Goal: Task Accomplishment & Management: Manage account settings

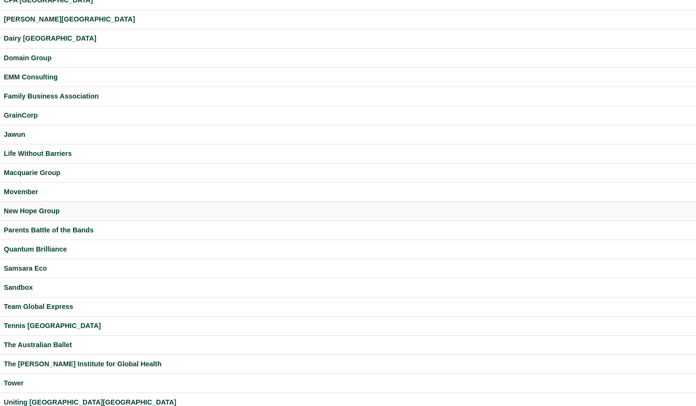
scroll to position [223, 0]
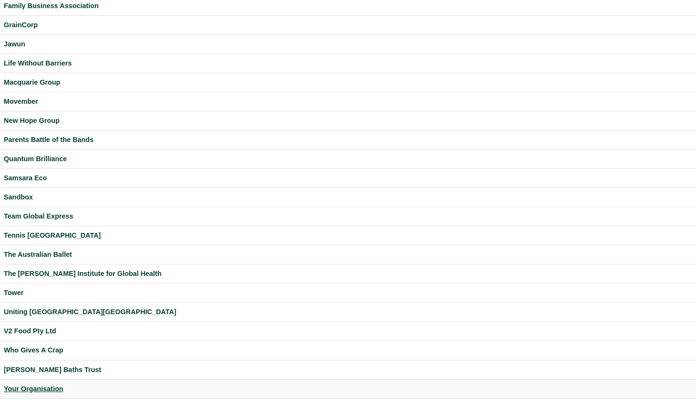
click at [44, 390] on div "Your Organisation" at bounding box center [348, 388] width 689 height 11
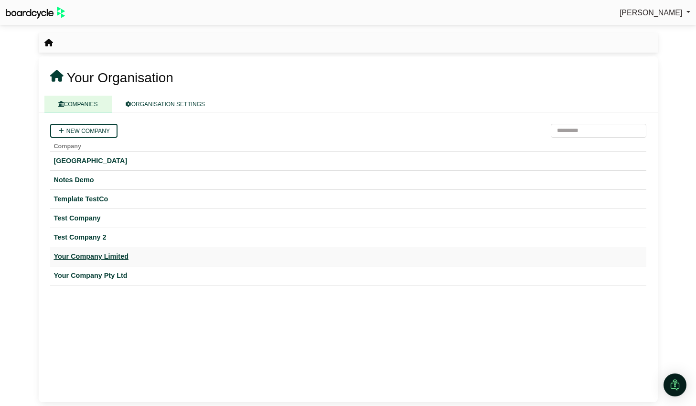
click at [121, 260] on div "Your Company Limited" at bounding box center [348, 256] width 589 height 11
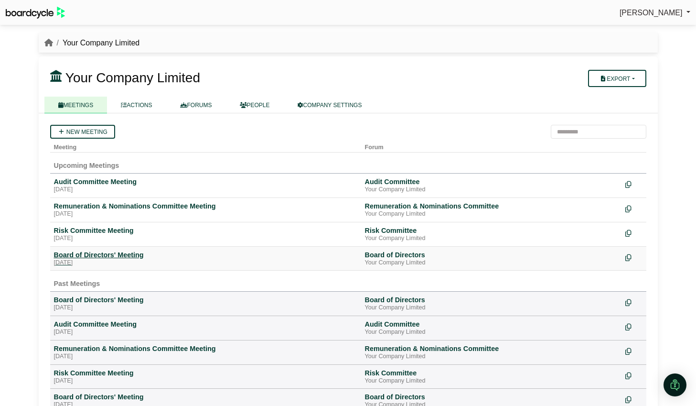
click at [128, 256] on div "Board of Directors' Meeting" at bounding box center [205, 254] width 303 height 9
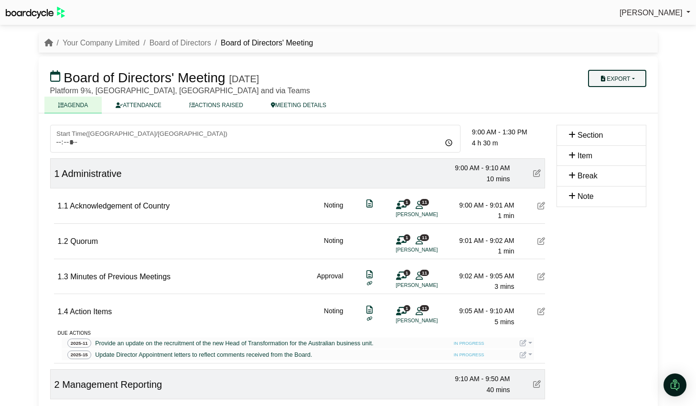
click at [635, 76] on button "Export" at bounding box center [617, 78] width 58 height 17
click at [623, 100] on link "Agenda" at bounding box center [626, 95] width 83 height 14
click at [632, 78] on button "Export" at bounding box center [617, 78] width 58 height 17
click at [630, 107] on link "Run Sheet" at bounding box center [626, 109] width 83 height 14
click at [114, 40] on link "Your Company Limited" at bounding box center [101, 43] width 77 height 8
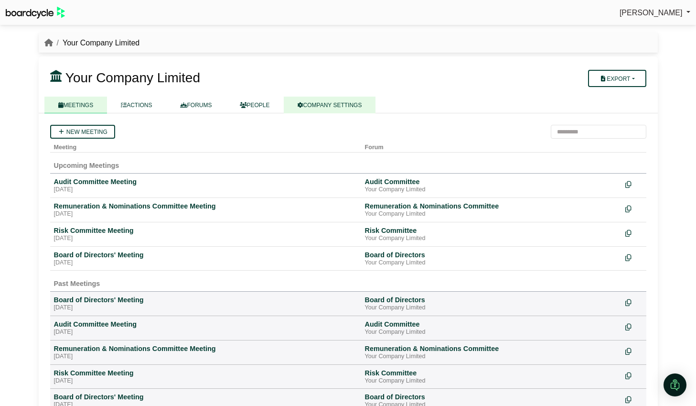
click at [322, 102] on link "COMPANY SETTINGS" at bounding box center [330, 105] width 92 height 17
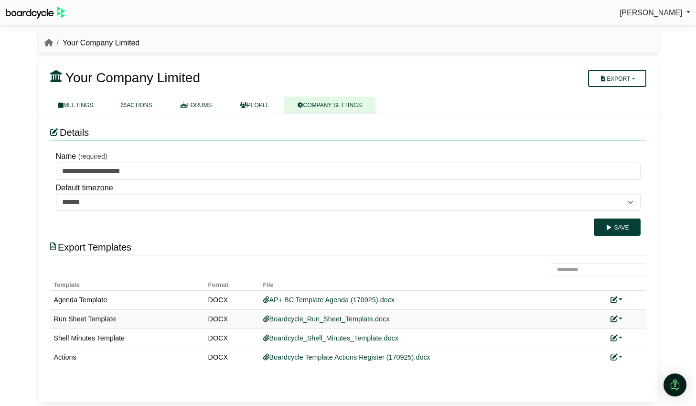
click at [620, 317] on link at bounding box center [617, 319] width 12 height 8
click at [631, 330] on link "Add custom template" at bounding box center [653, 332] width 85 height 18
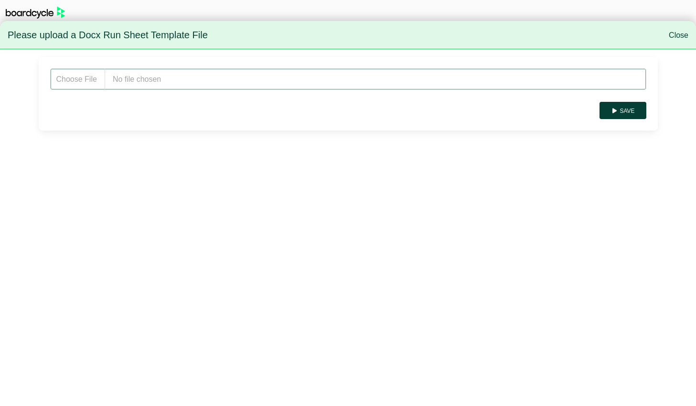
click at [205, 85] on input "file" at bounding box center [348, 79] width 596 height 22
type input "**********"
click at [622, 110] on button "Save" at bounding box center [623, 110] width 46 height 17
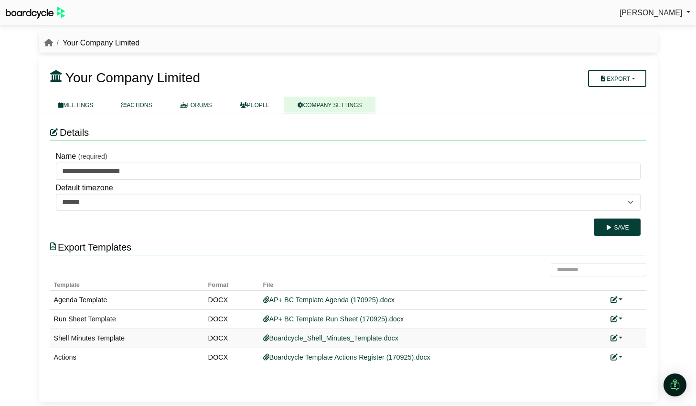
click at [620, 337] on link at bounding box center [617, 338] width 12 height 8
click at [640, 350] on link "Add custom template" at bounding box center [653, 352] width 85 height 18
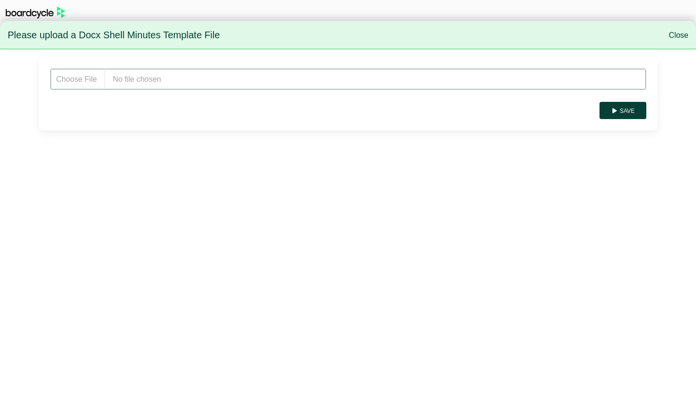
click at [172, 84] on input "file" at bounding box center [348, 79] width 596 height 22
type input "**********"
click at [629, 110] on button "Save" at bounding box center [623, 110] width 46 height 17
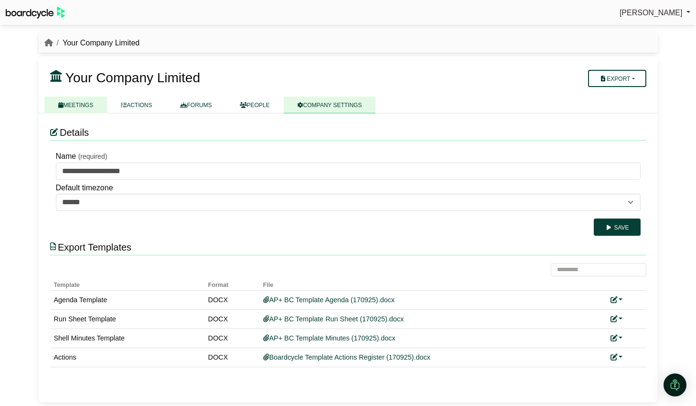
click at [78, 108] on link "MEETINGS" at bounding box center [75, 105] width 63 height 17
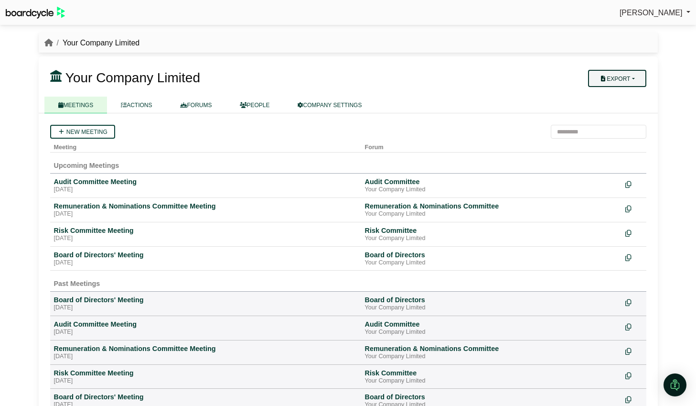
click at [632, 77] on button "Export" at bounding box center [617, 78] width 58 height 17
click at [120, 259] on div "Friday, 26 September 2025" at bounding box center [205, 263] width 303 height 8
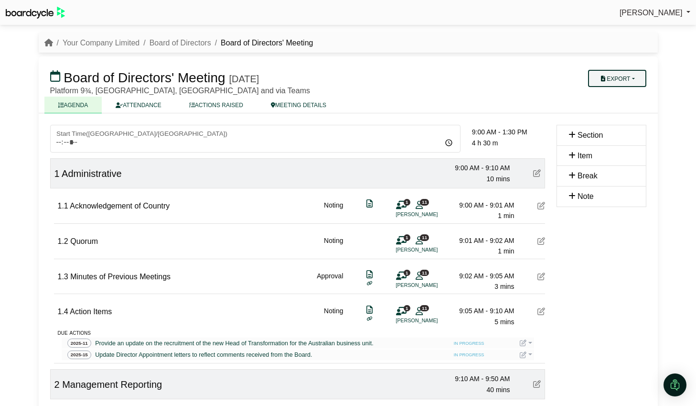
click at [632, 72] on button "Export" at bounding box center [617, 78] width 58 height 17
click at [631, 108] on link "Run Sheet" at bounding box center [626, 109] width 83 height 14
click at [636, 74] on button "Export" at bounding box center [617, 78] width 58 height 17
click at [634, 124] on link "Shell Minutes" at bounding box center [626, 124] width 83 height 14
click at [103, 42] on link "Your Company Limited" at bounding box center [101, 43] width 77 height 8
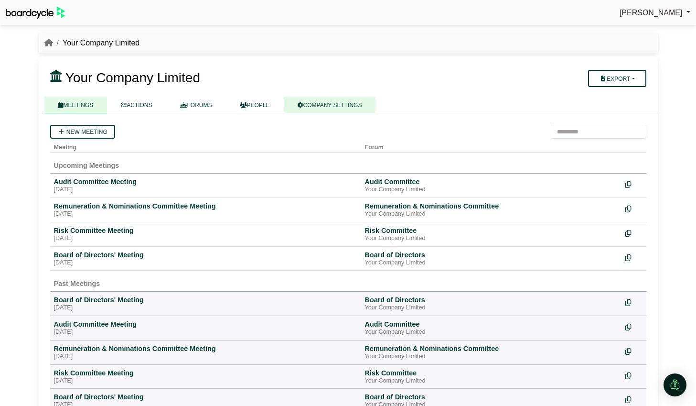
click at [359, 106] on link "COMPANY SETTINGS" at bounding box center [330, 105] width 92 height 17
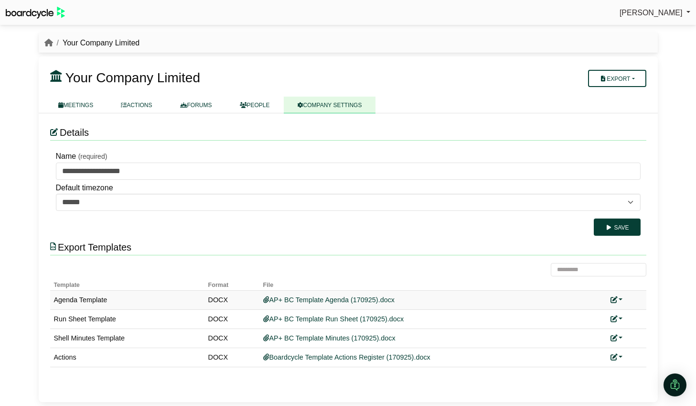
click at [622, 297] on link at bounding box center [617, 300] width 12 height 8
click at [603, 325] on button "Remove custom template" at bounding box center [574, 332] width 97 height 18
click at [622, 301] on link at bounding box center [617, 300] width 12 height 8
click at [656, 294] on div "**********" at bounding box center [348, 257] width 619 height 289
click at [619, 316] on link at bounding box center [617, 319] width 12 height 8
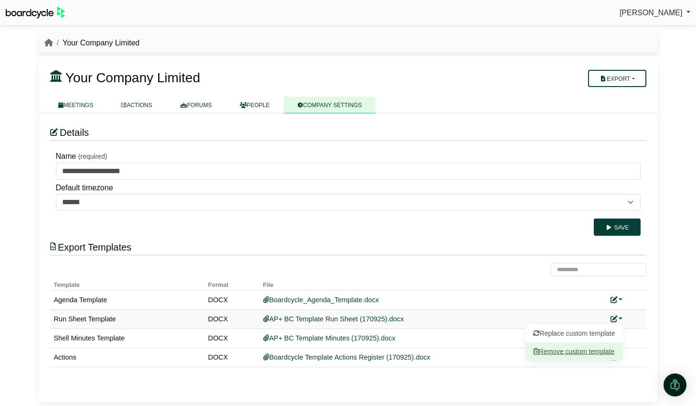
click at [596, 350] on button "Remove custom template" at bounding box center [574, 351] width 97 height 18
click at [622, 338] on link at bounding box center [617, 338] width 12 height 8
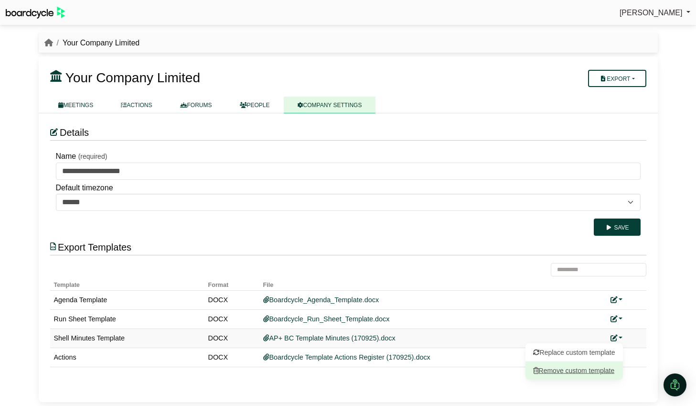
click at [595, 370] on button "Remove custom template" at bounding box center [574, 370] width 97 height 18
click at [666, 324] on div "[PERSON_NAME] Sign Out Your Company Limited Your Company Limited" at bounding box center [348, 203] width 696 height 406
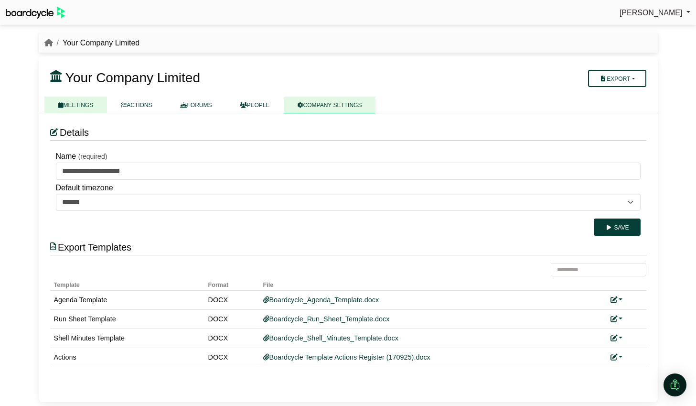
click at [79, 107] on link "MEETINGS" at bounding box center [75, 105] width 63 height 17
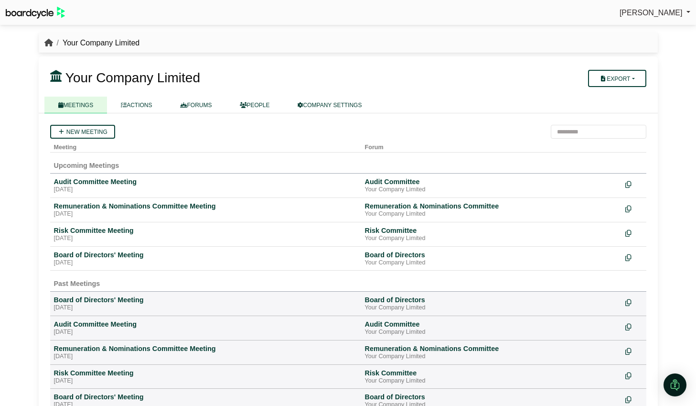
click at [46, 43] on icon "breadcrumb" at bounding box center [48, 43] width 9 height 8
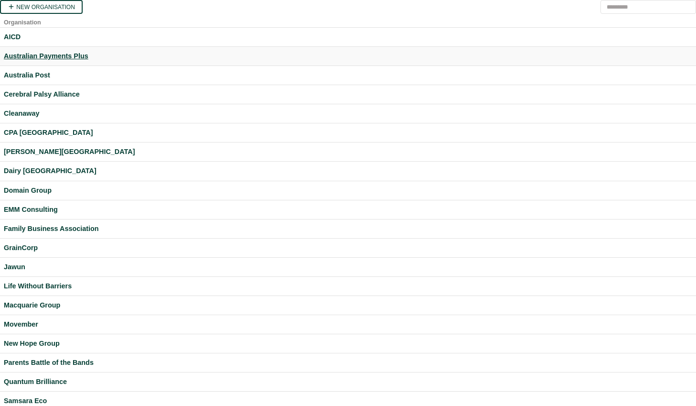
click at [36, 54] on div "Australian Payments Plus" at bounding box center [348, 56] width 689 height 11
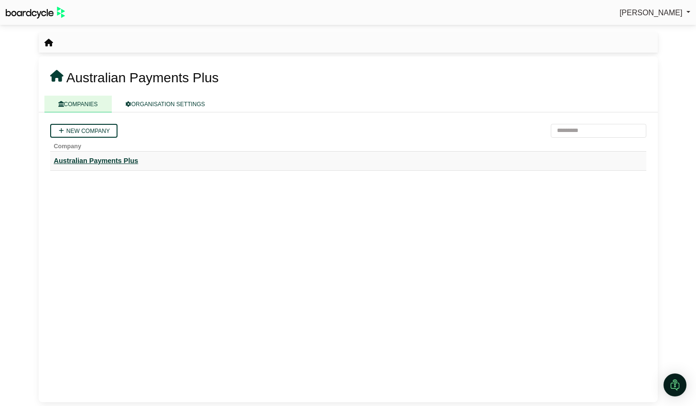
click at [117, 158] on div "Australian Payments Plus" at bounding box center [348, 160] width 589 height 11
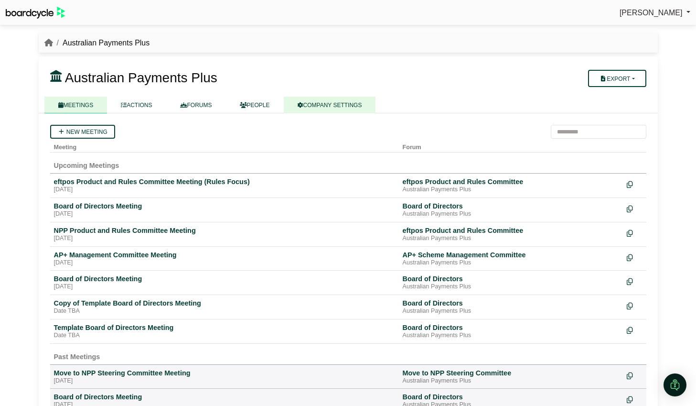
click at [321, 106] on link "COMPANY SETTINGS" at bounding box center [330, 105] width 92 height 17
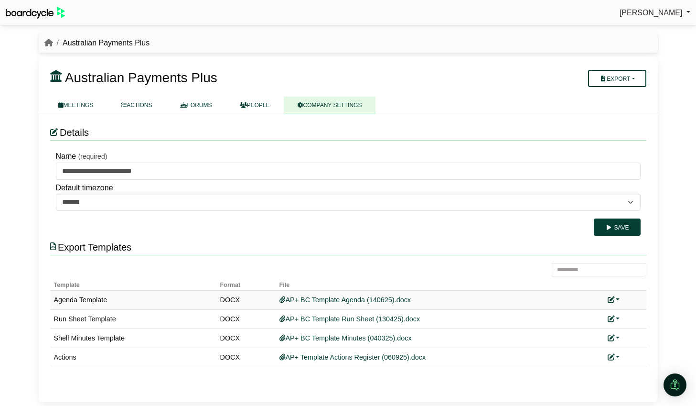
click at [619, 299] on link at bounding box center [614, 300] width 12 height 8
click at [606, 316] on link "Replace custom template" at bounding box center [571, 313] width 97 height 18
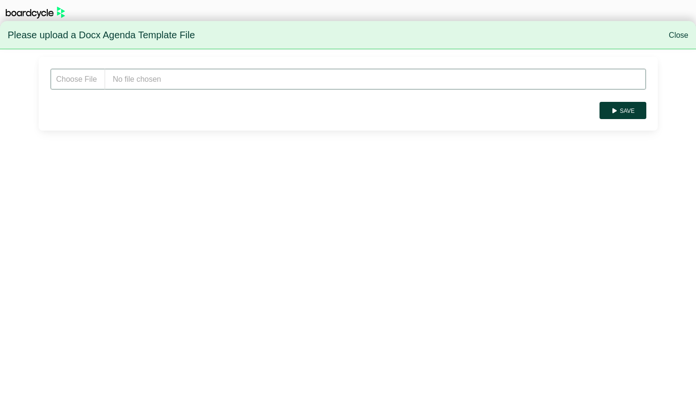
click at [179, 77] on input "file" at bounding box center [348, 79] width 596 height 22
type input "**********"
click at [624, 113] on button "Save" at bounding box center [623, 110] width 46 height 17
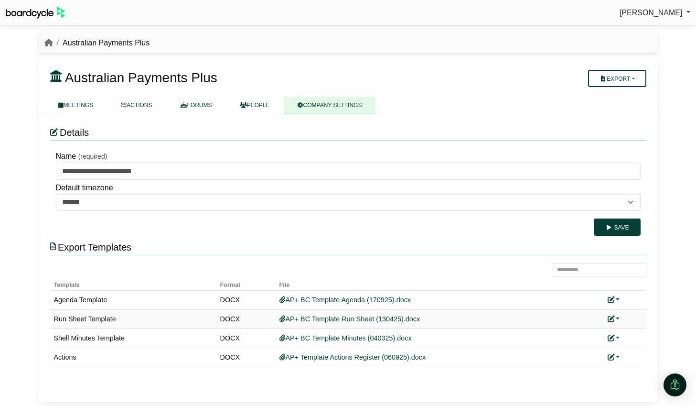
click at [617, 316] on link at bounding box center [614, 319] width 12 height 8
click at [598, 332] on link "Replace custom template" at bounding box center [571, 332] width 97 height 18
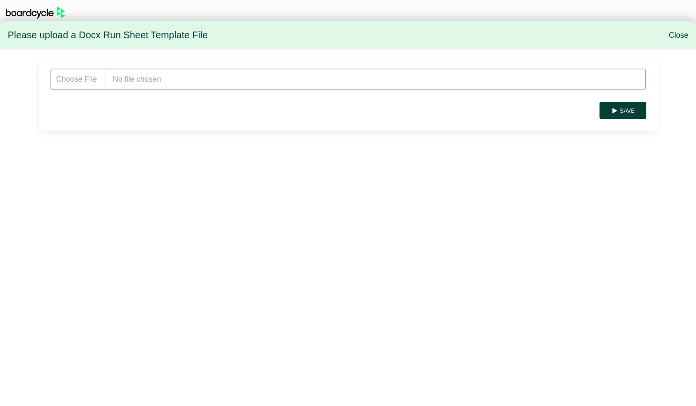
click at [140, 74] on input "file" at bounding box center [348, 79] width 596 height 22
type input "**********"
click at [626, 113] on button "Save" at bounding box center [623, 110] width 46 height 17
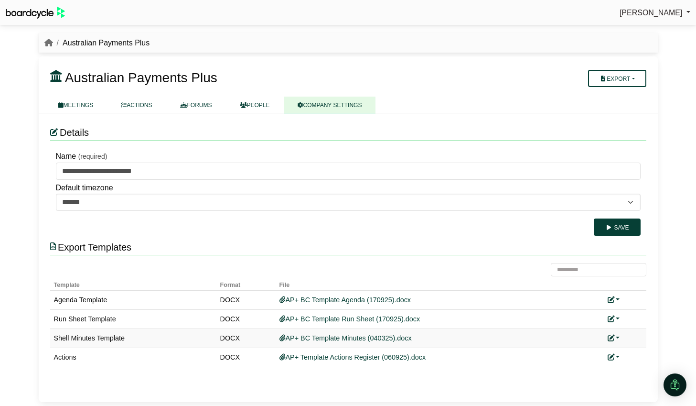
click at [618, 336] on link at bounding box center [614, 338] width 12 height 8
click at [592, 347] on link "Replace custom template" at bounding box center [571, 352] width 97 height 18
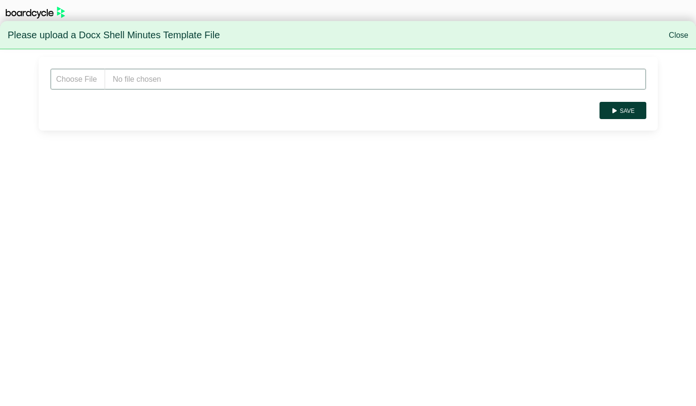
click at [162, 86] on input "file" at bounding box center [348, 79] width 596 height 22
type input "**********"
click at [623, 107] on button "Save" at bounding box center [623, 110] width 46 height 17
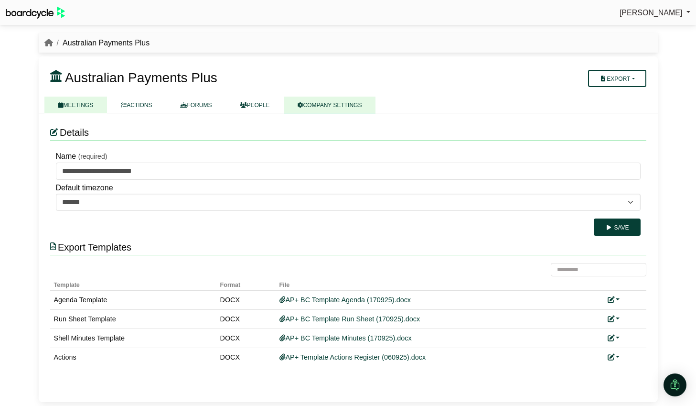
click at [75, 99] on link "MEETINGS" at bounding box center [75, 105] width 63 height 17
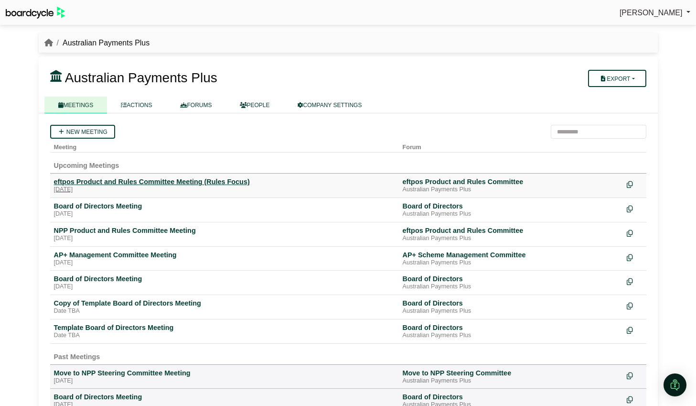
click at [99, 182] on div "eftpos Product and Rules Committee Meeting (Rules Focus)" at bounding box center [224, 181] width 341 height 9
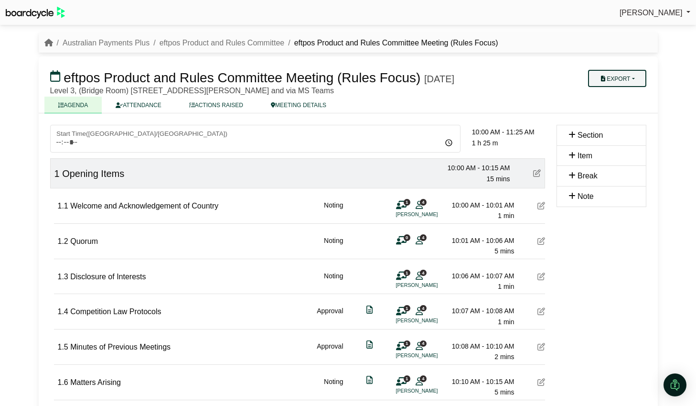
click at [633, 71] on button "Export" at bounding box center [617, 78] width 58 height 17
click at [628, 98] on link "Agenda" at bounding box center [626, 95] width 83 height 14
click at [130, 44] on link "Australian Payments Plus" at bounding box center [106, 43] width 87 height 8
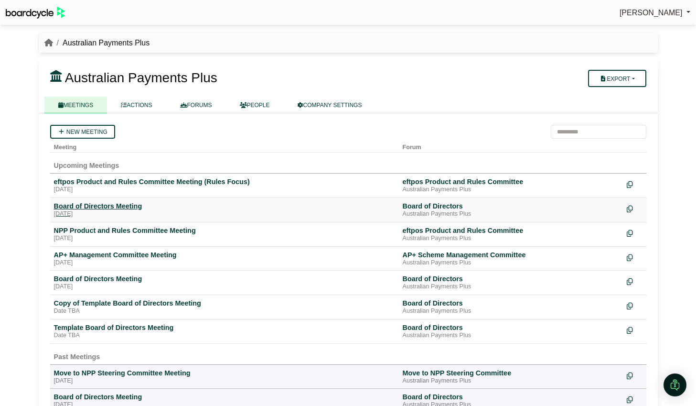
click at [111, 208] on div "Board of Directors Meeting" at bounding box center [224, 206] width 341 height 9
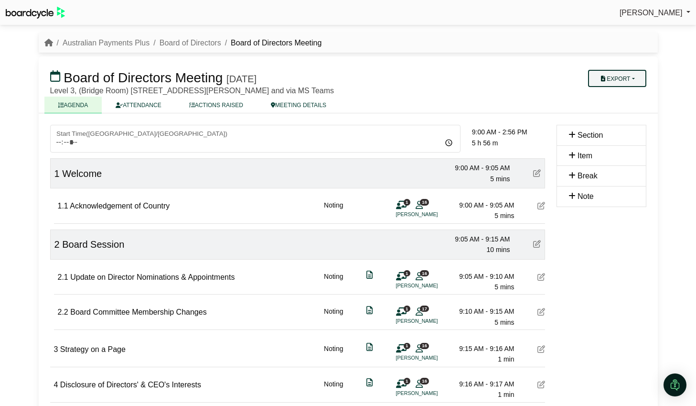
click at [630, 77] on button "Export" at bounding box center [617, 78] width 58 height 17
click at [626, 91] on link "Agenda" at bounding box center [626, 95] width 83 height 14
